Goal: Task Accomplishment & Management: Use online tool/utility

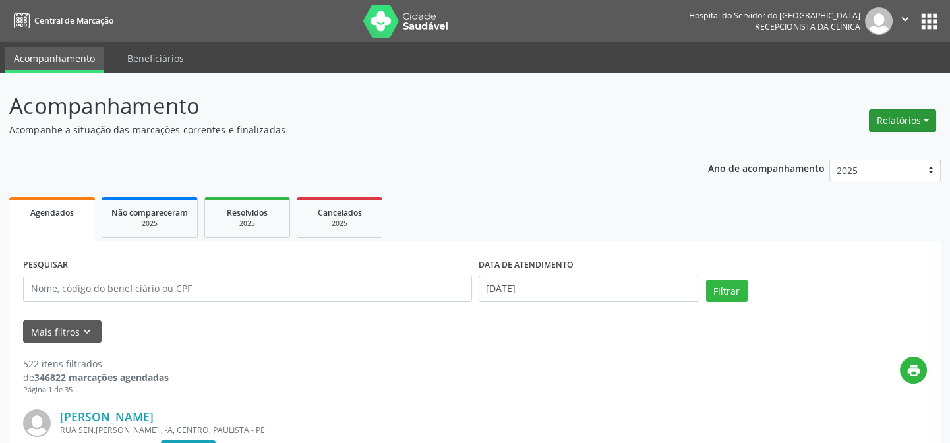
click at [882, 114] on button "Relatórios" at bounding box center [902, 120] width 67 height 22
click at [845, 144] on link "Agendamentos" at bounding box center [865, 148] width 142 height 18
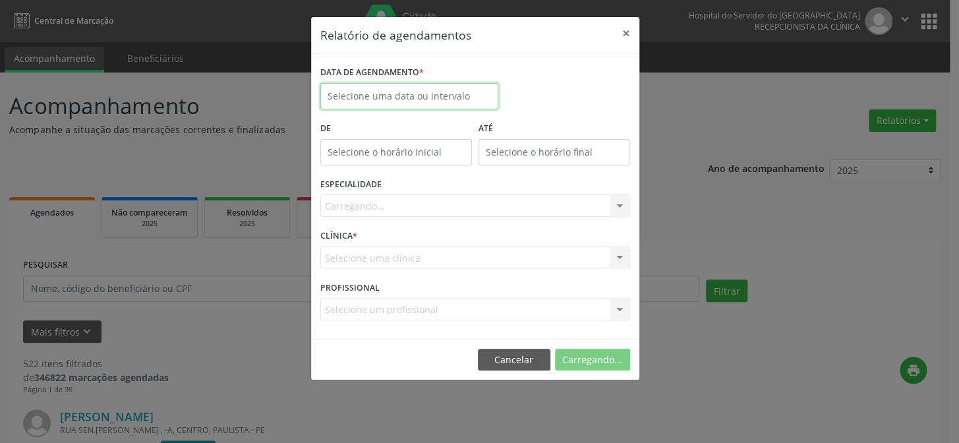
click at [399, 92] on input "text" at bounding box center [409, 96] width 178 height 26
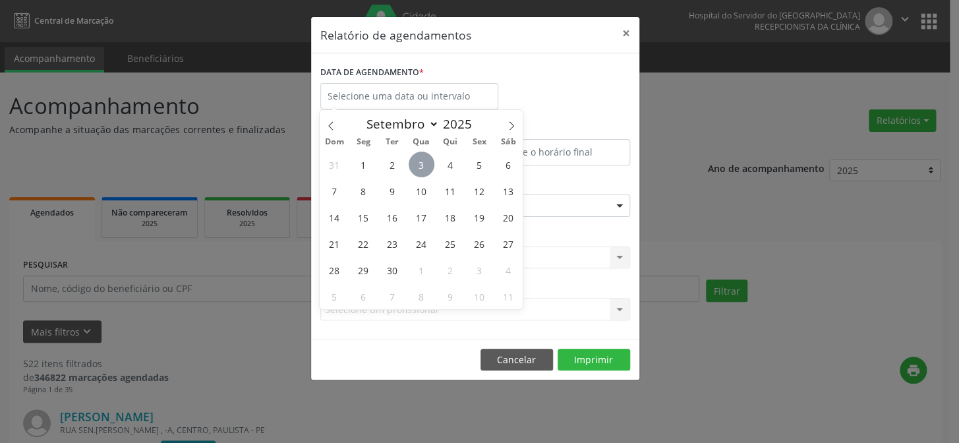
click at [415, 165] on span "3" at bounding box center [422, 165] width 26 height 26
type input "[DATE]"
click at [415, 165] on span "3" at bounding box center [422, 165] width 26 height 26
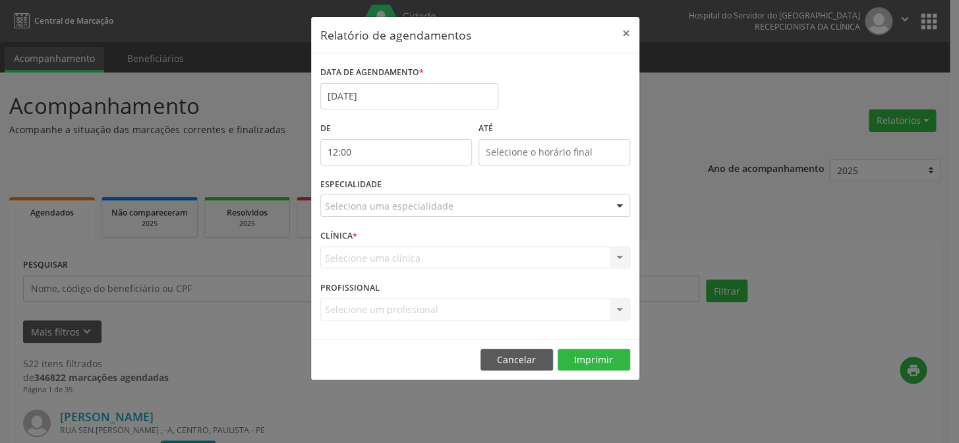
click at [386, 147] on input "12:00" at bounding box center [396, 152] width 152 height 26
click at [410, 185] on span at bounding box center [414, 186] width 9 height 13
type input "11:00"
type input "11"
click at [410, 185] on span at bounding box center [414, 186] width 9 height 13
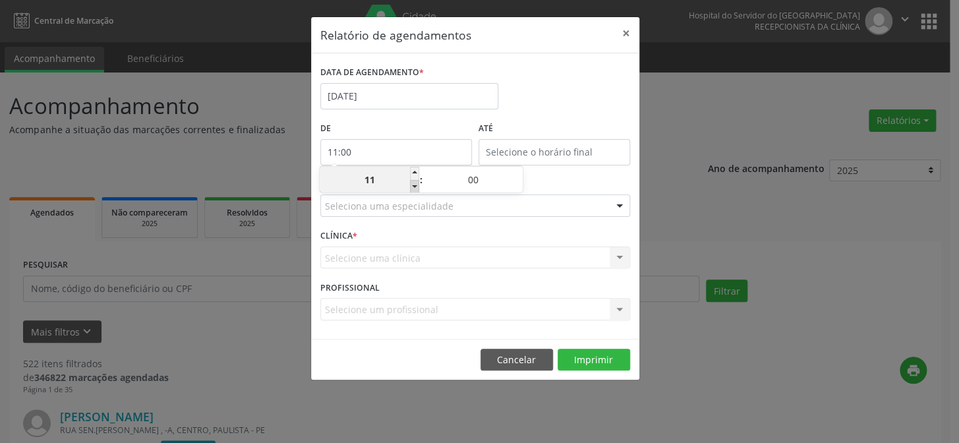
type input "10:00"
type input "10"
click at [410, 185] on span at bounding box center [414, 186] width 9 height 13
type input "09:00"
type input "09"
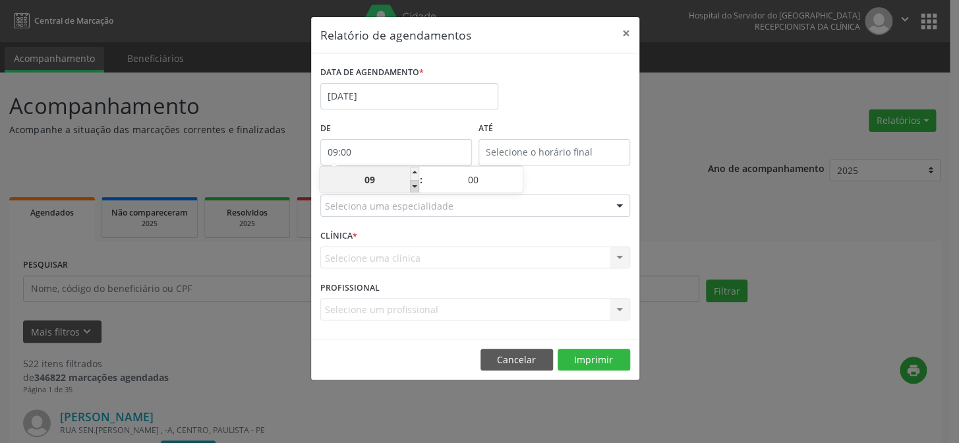
click at [410, 185] on span at bounding box center [414, 186] width 9 height 13
type input "08:00"
type input "08"
click at [410, 185] on span at bounding box center [414, 186] width 9 height 13
type input "07:00"
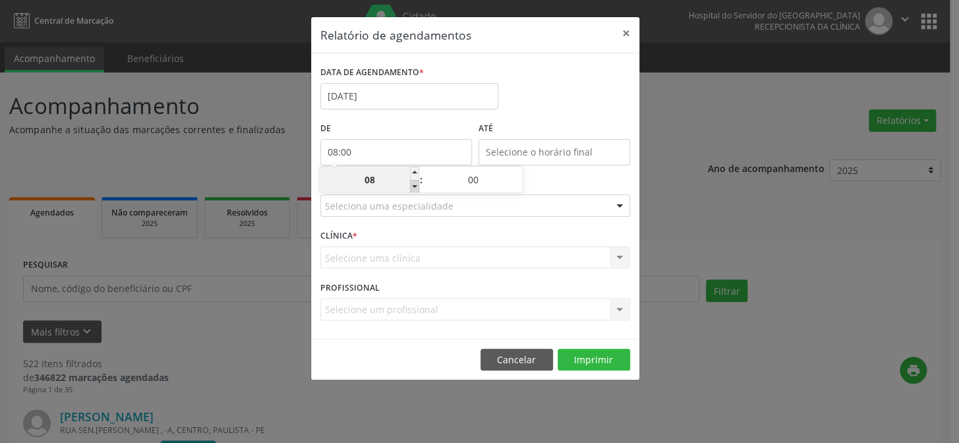
type input "07"
click at [524, 151] on input "12:00" at bounding box center [554, 152] width 152 height 26
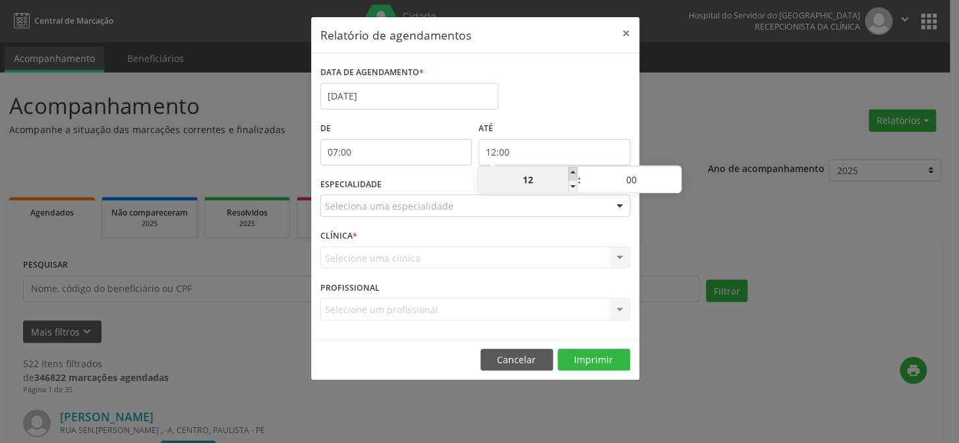
click at [571, 173] on span at bounding box center [572, 173] width 9 height 13
type input "13:00"
type input "13"
click at [571, 173] on span at bounding box center [572, 173] width 9 height 13
type input "14:00"
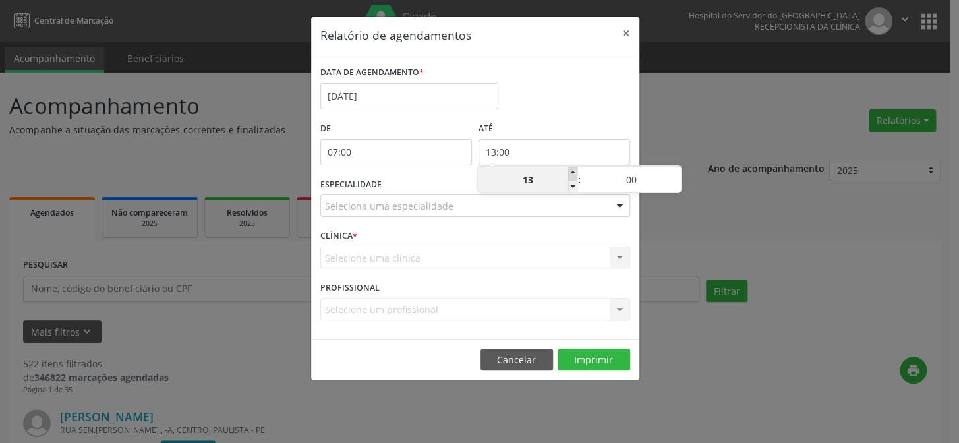
type input "14"
click at [571, 173] on span at bounding box center [572, 173] width 9 height 13
type input "15:00"
type input "15"
click at [571, 173] on span at bounding box center [572, 173] width 9 height 13
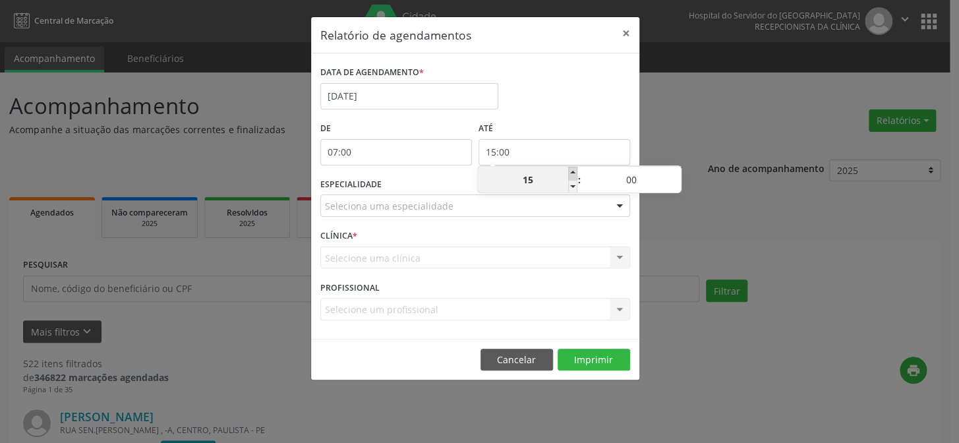
type input "16:00"
type input "16"
click at [571, 173] on span at bounding box center [572, 173] width 9 height 13
type input "17:00"
type input "17"
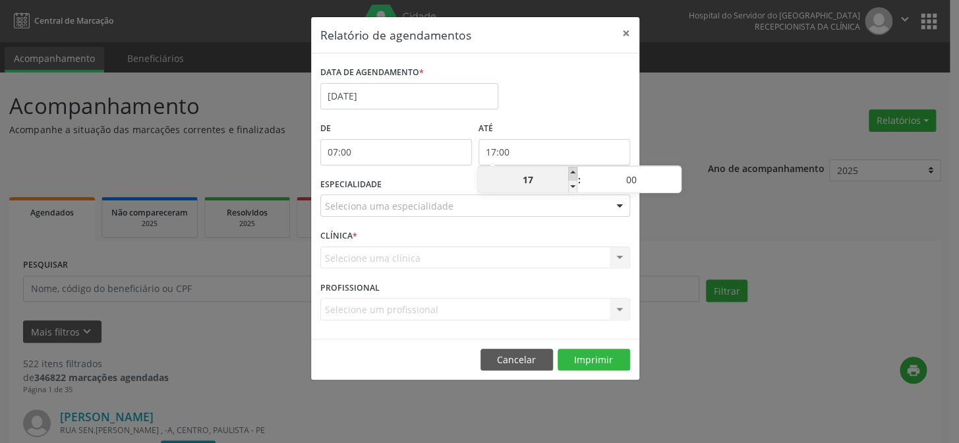
click at [571, 173] on span at bounding box center [572, 173] width 9 height 13
type input "18:00"
type input "18"
click at [571, 173] on span at bounding box center [572, 173] width 9 height 13
type input "19:00"
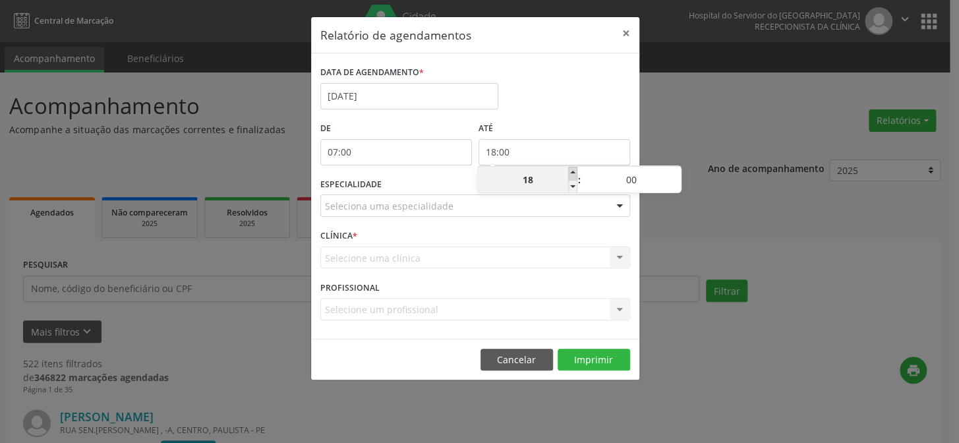
type input "19"
click at [571, 173] on span at bounding box center [572, 173] width 9 height 13
type input "20:00"
type input "20"
click at [571, 173] on span at bounding box center [572, 173] width 9 height 13
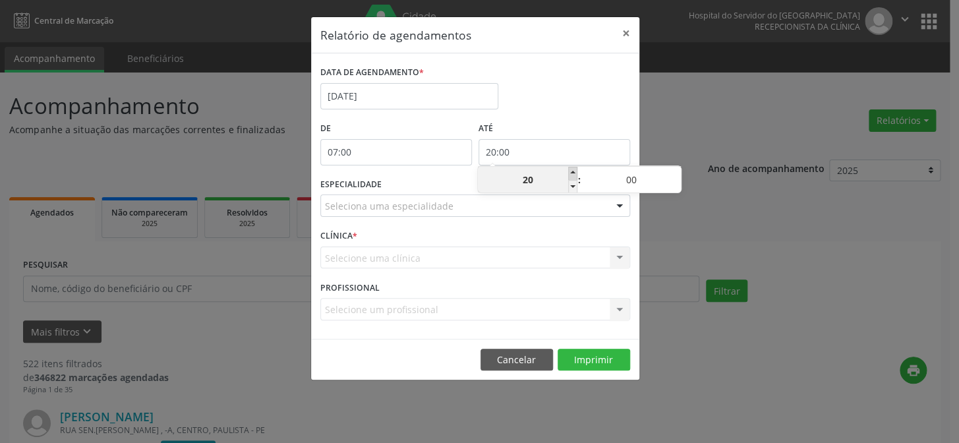
type input "21:00"
type input "21"
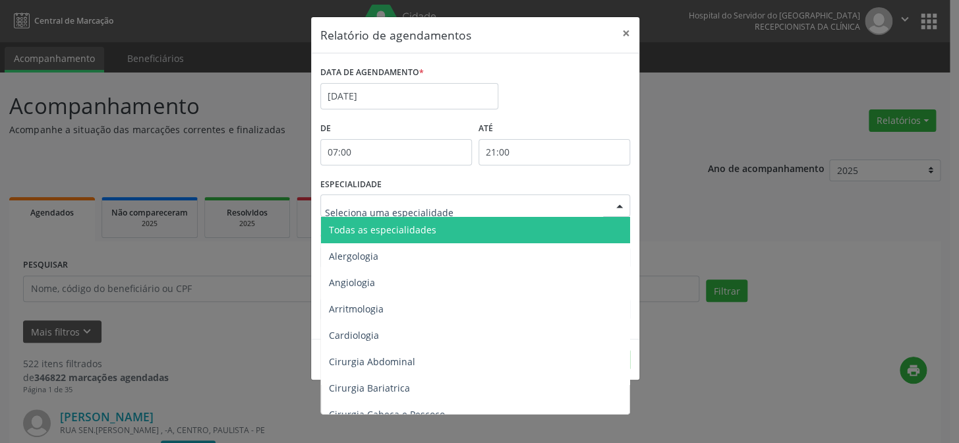
click at [614, 208] on div at bounding box center [620, 206] width 20 height 22
click at [593, 221] on span "Todas as especialidades" at bounding box center [476, 230] width 310 height 26
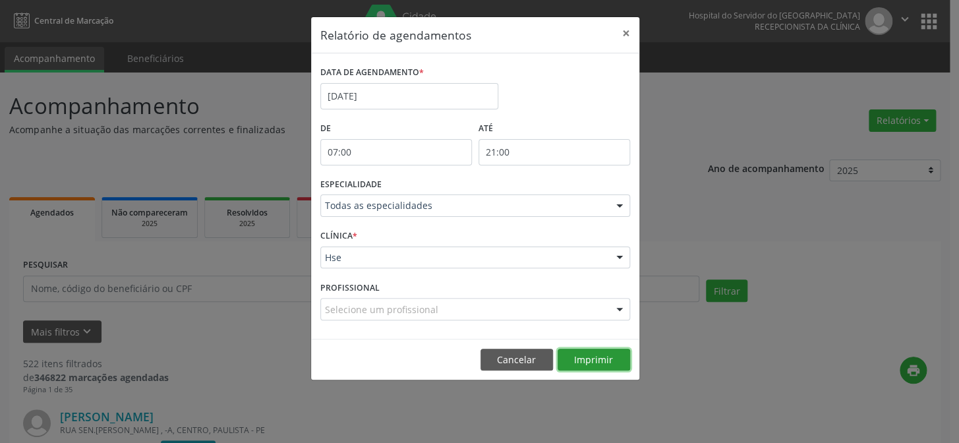
click at [594, 353] on button "Imprimir" at bounding box center [594, 360] width 72 height 22
